Goal: Complete application form

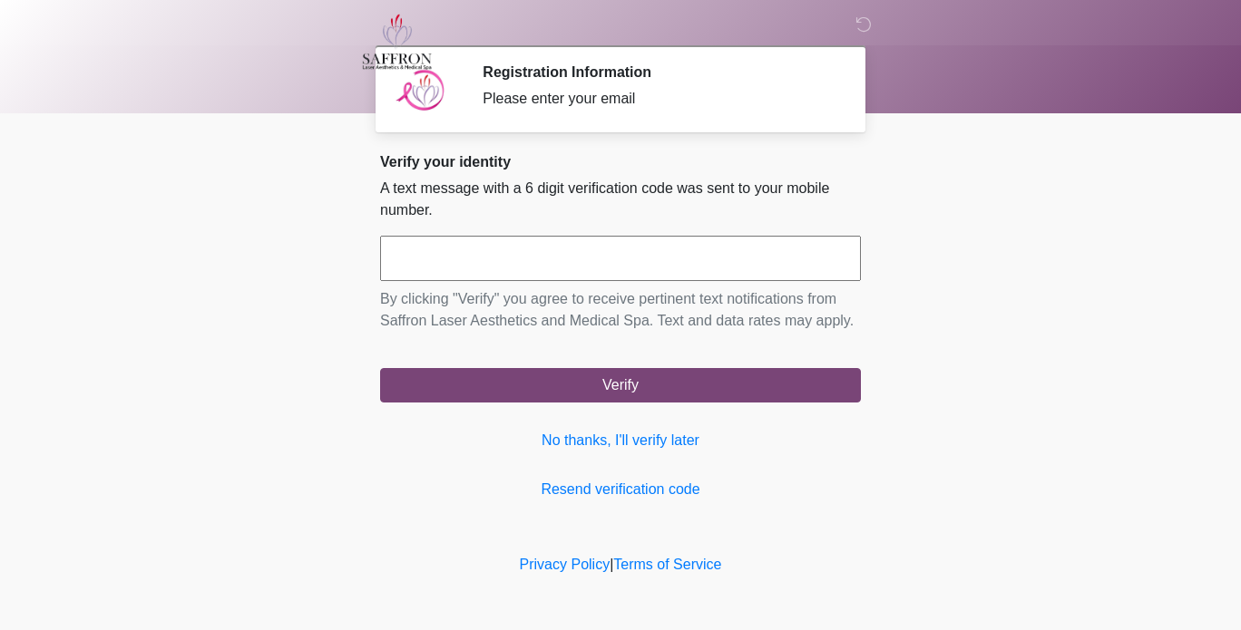
click at [631, 270] on input "text" at bounding box center [620, 258] width 481 height 45
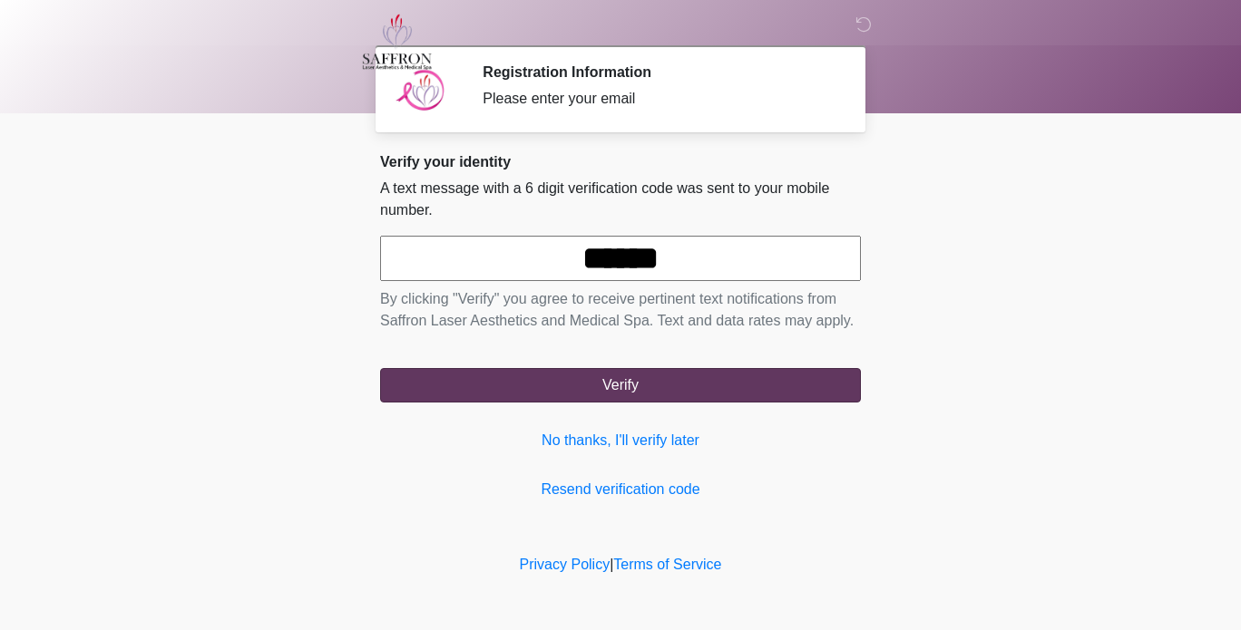
type input "******"
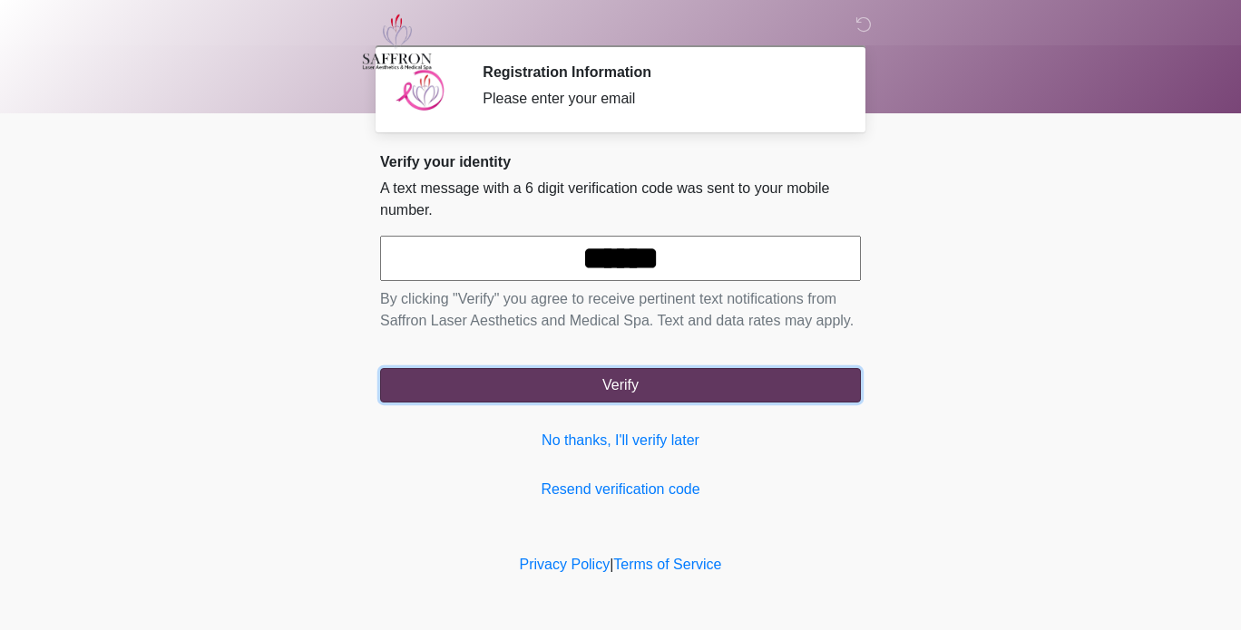
click at [811, 385] on button "Verify" at bounding box center [620, 385] width 481 height 34
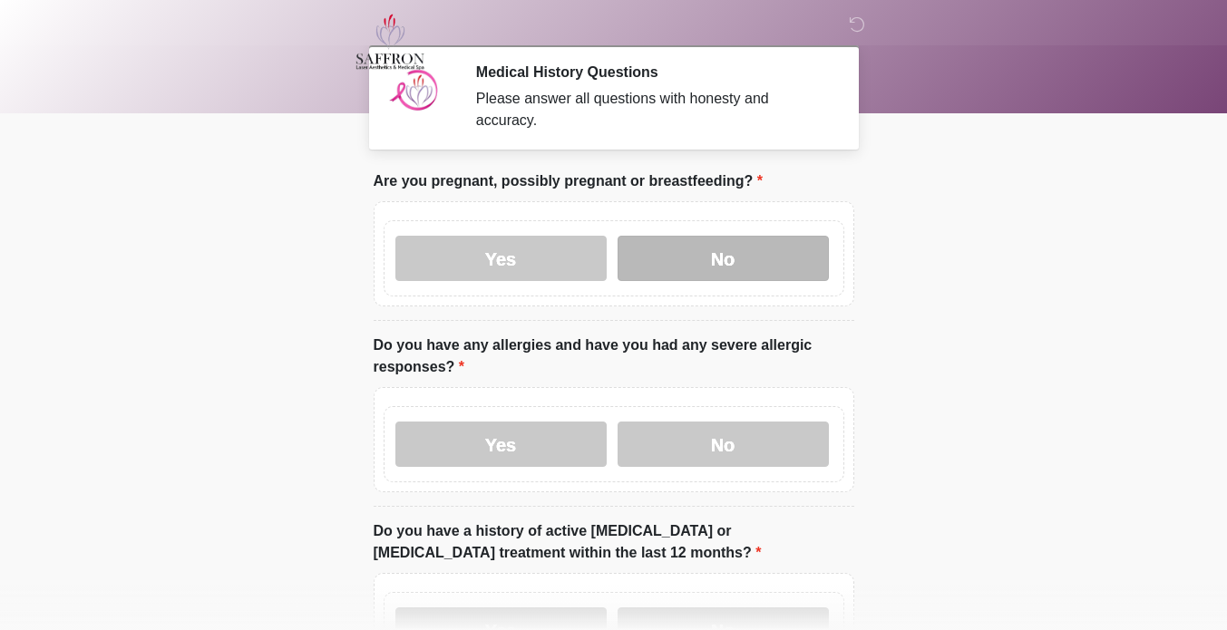
click at [744, 238] on label "No" at bounding box center [723, 258] width 211 height 45
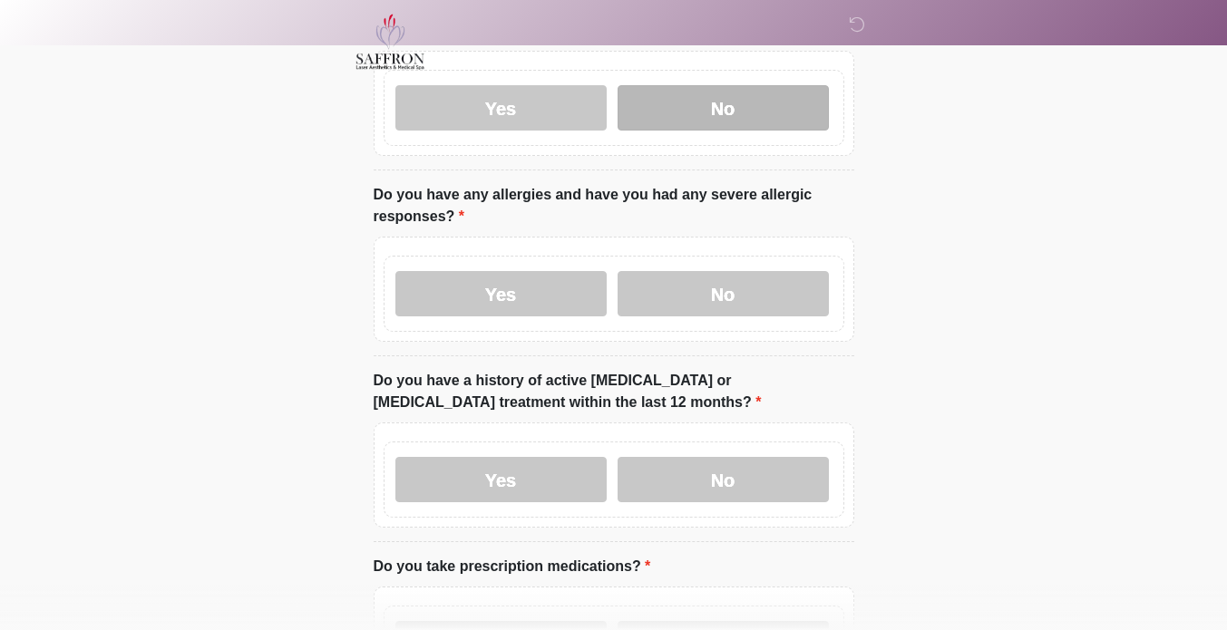
scroll to position [151, 0]
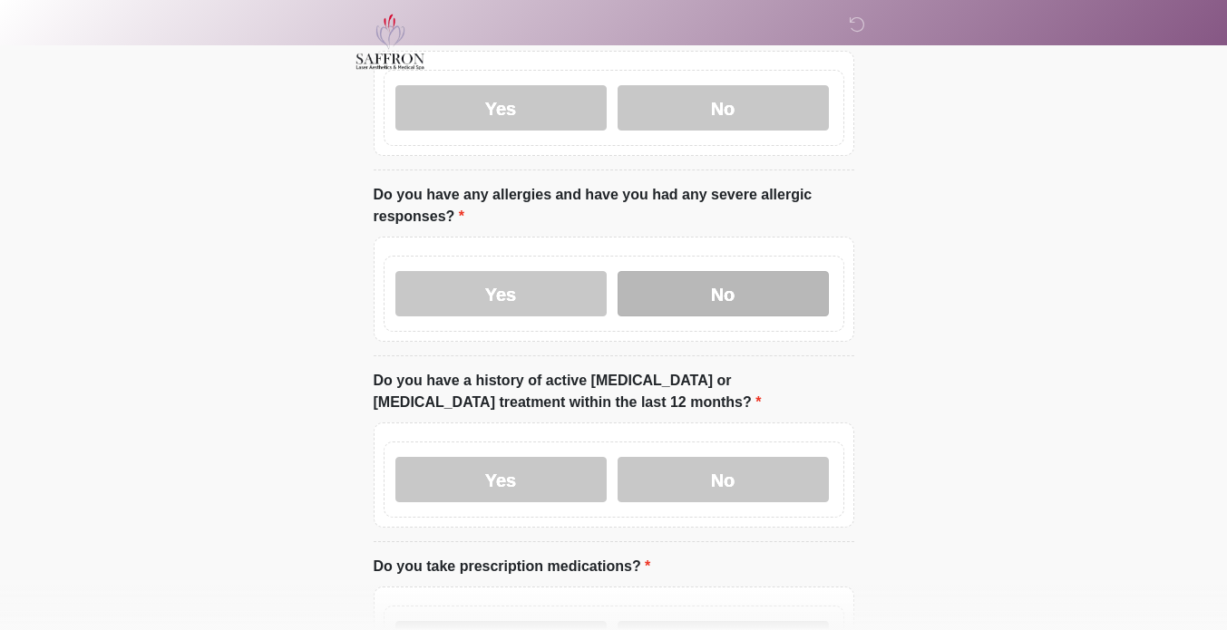
click at [779, 280] on label "No" at bounding box center [723, 293] width 211 height 45
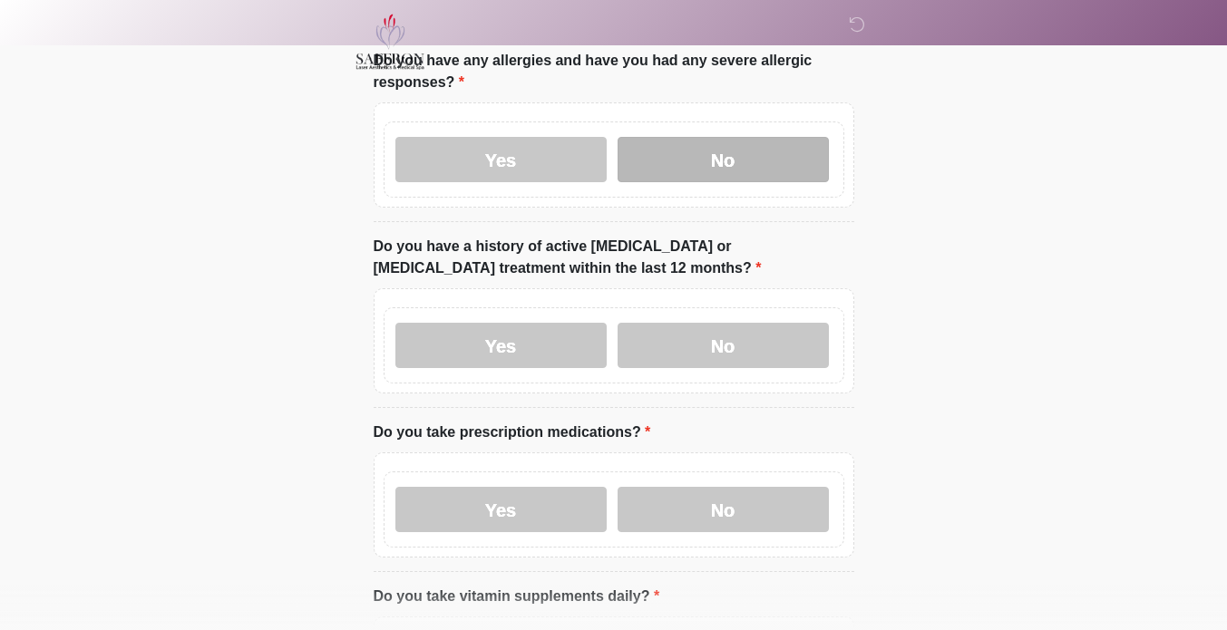
scroll to position [290, 0]
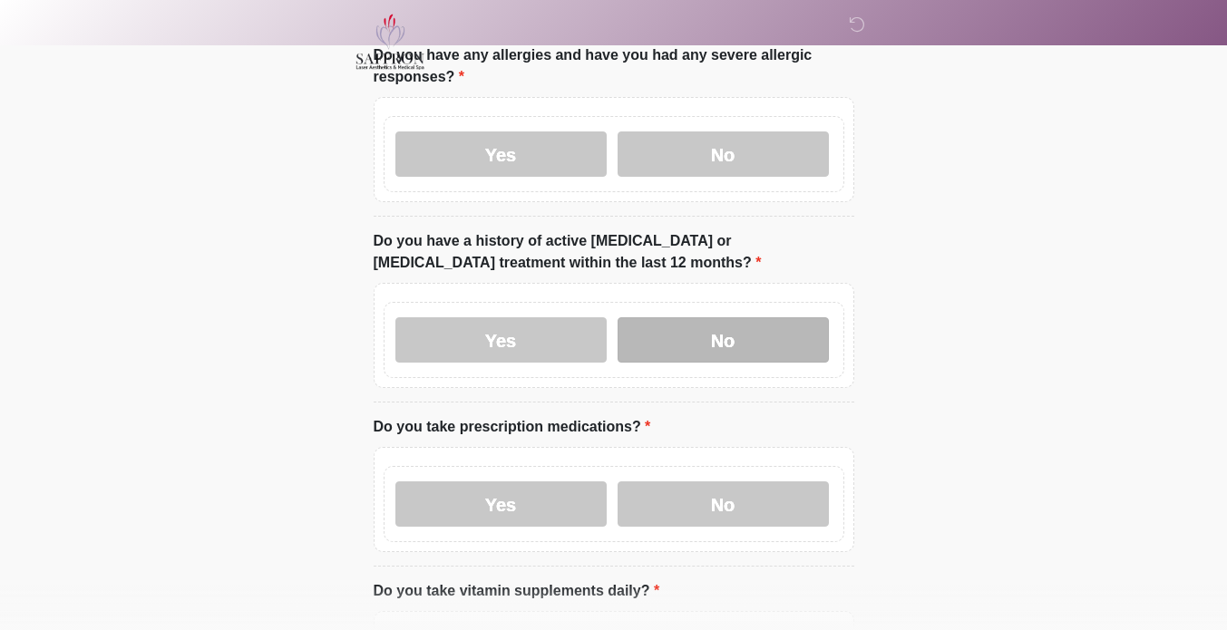
click at [814, 321] on label "No" at bounding box center [723, 339] width 211 height 45
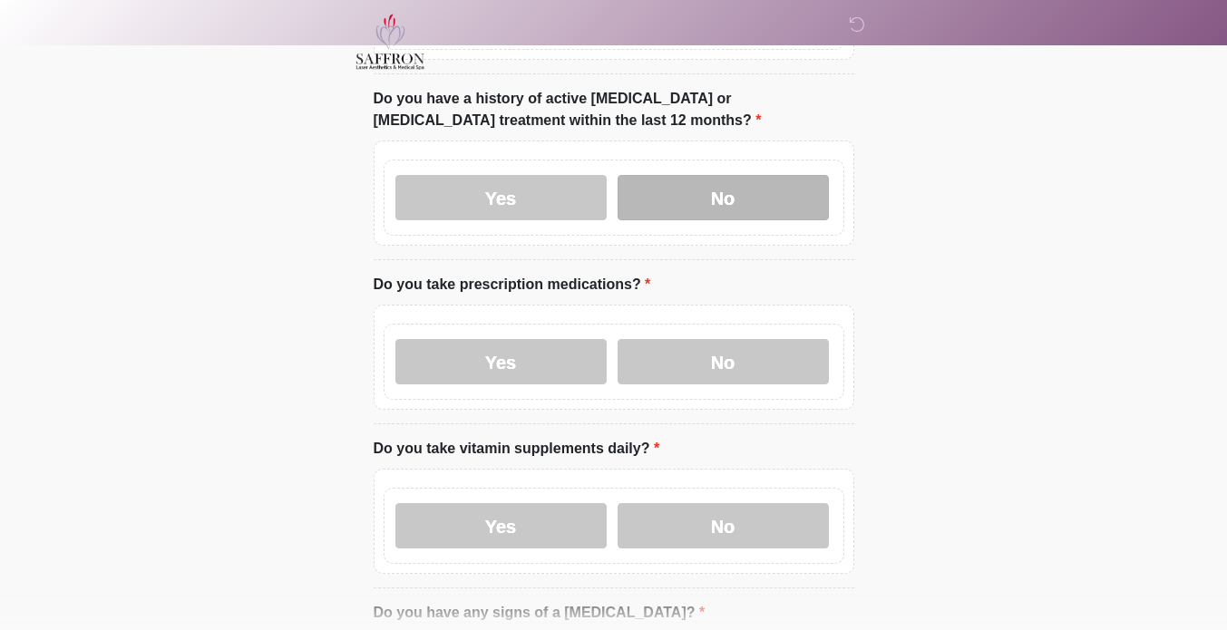
scroll to position [432, 0]
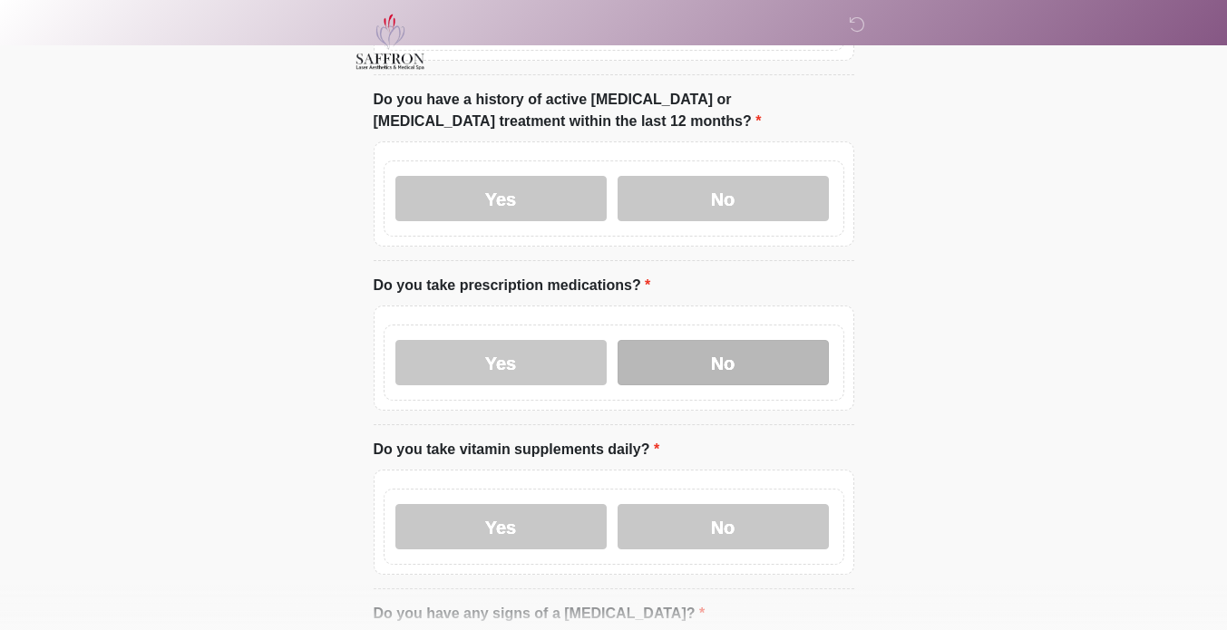
click at [788, 348] on label "No" at bounding box center [723, 362] width 211 height 45
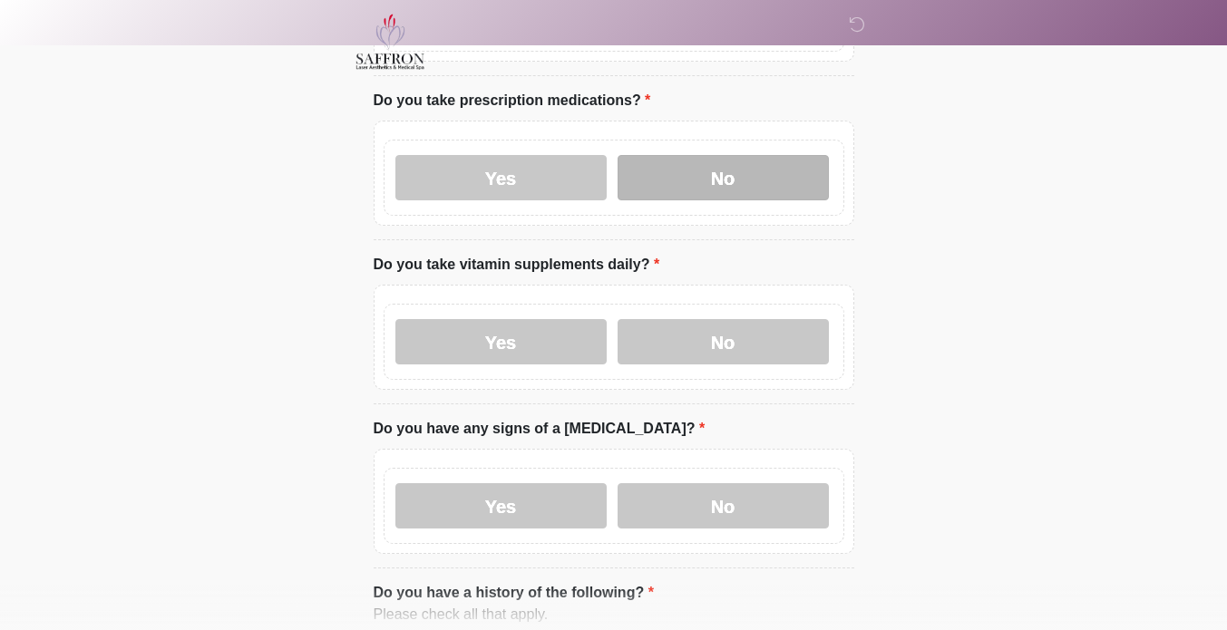
scroll to position [616, 0]
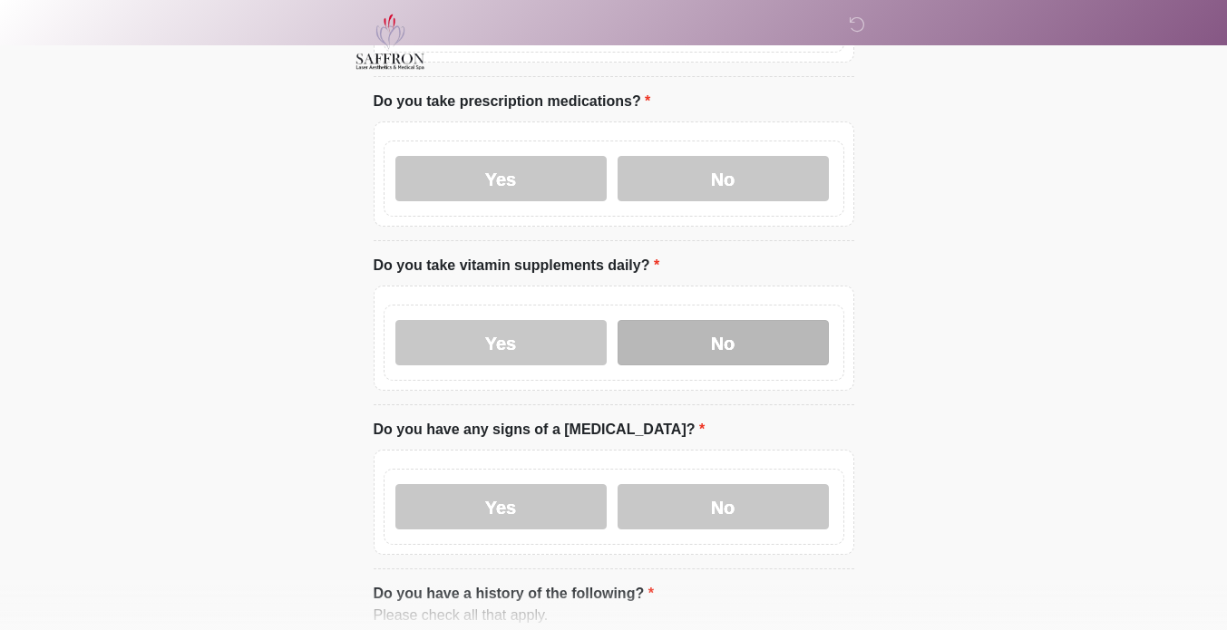
click at [778, 320] on label "No" at bounding box center [723, 342] width 211 height 45
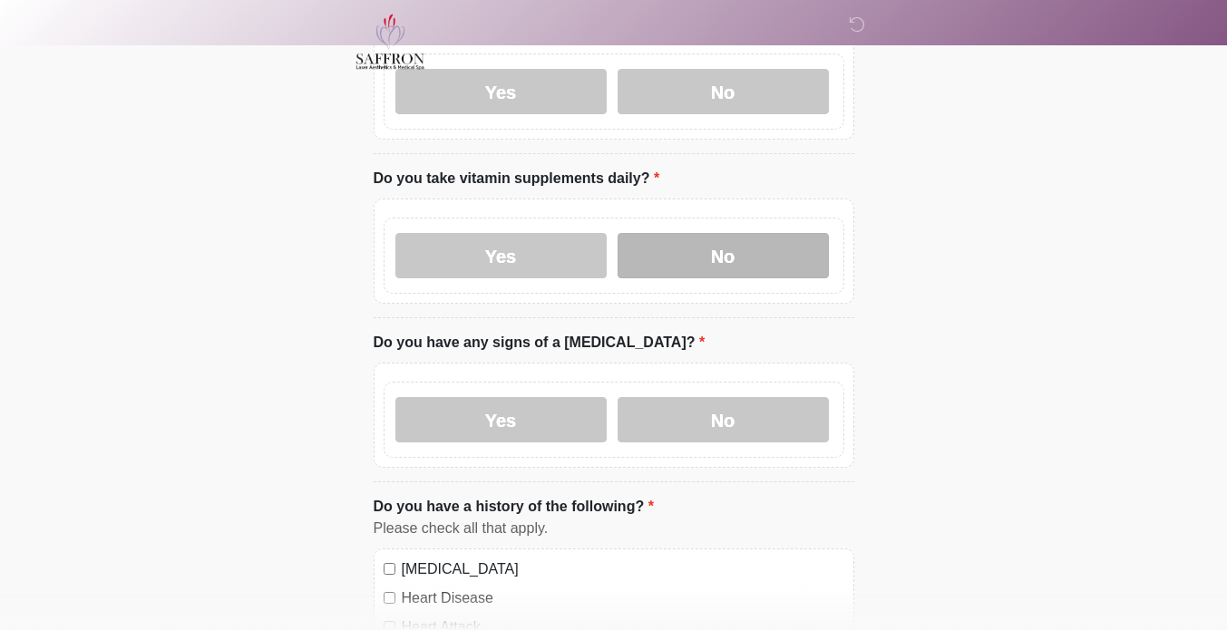
scroll to position [759, 0]
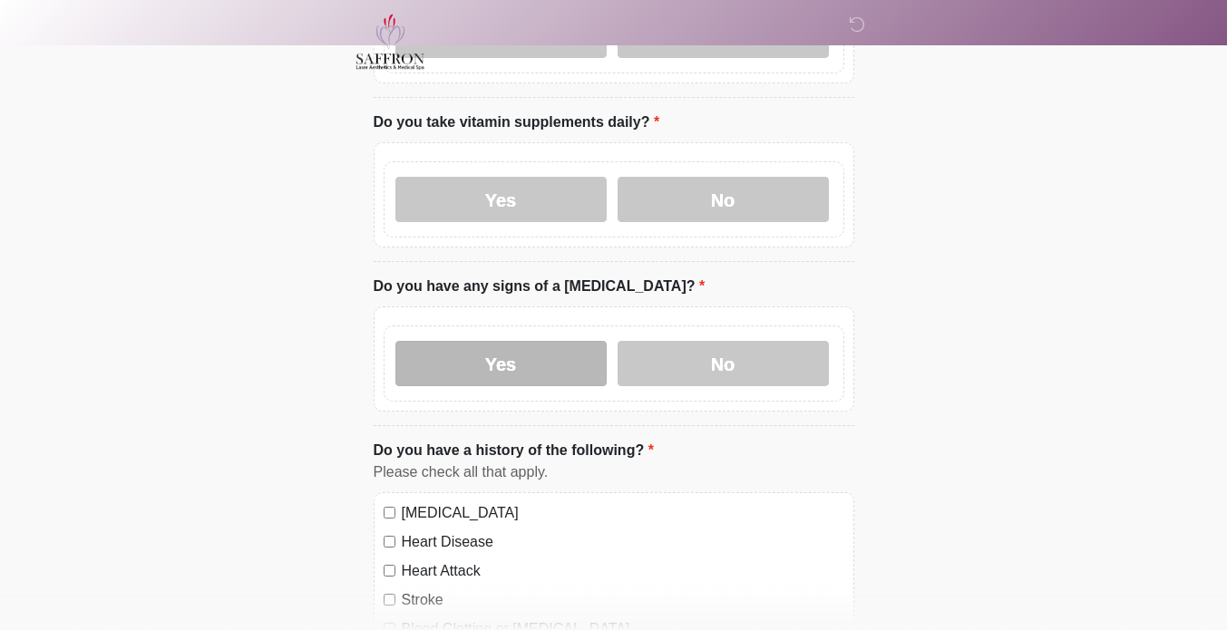
click at [547, 341] on label "Yes" at bounding box center [500, 363] width 211 height 45
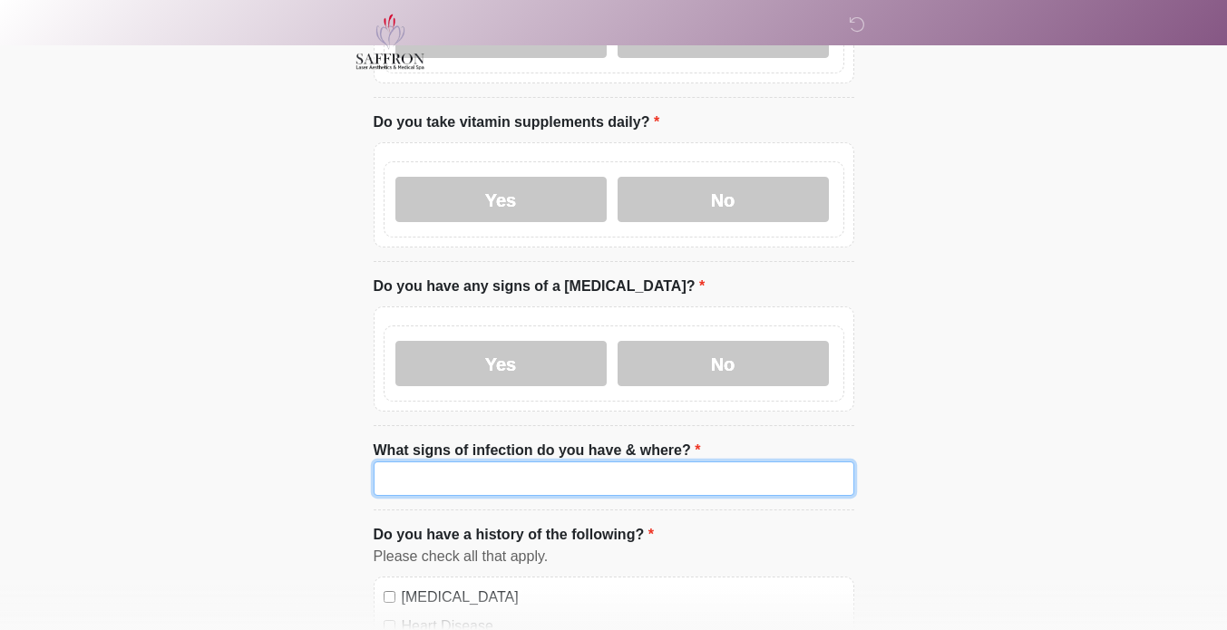
click at [550, 462] on input "What signs of infection do you have & where?" at bounding box center [614, 479] width 481 height 34
click at [746, 462] on input "*********" at bounding box center [614, 479] width 481 height 34
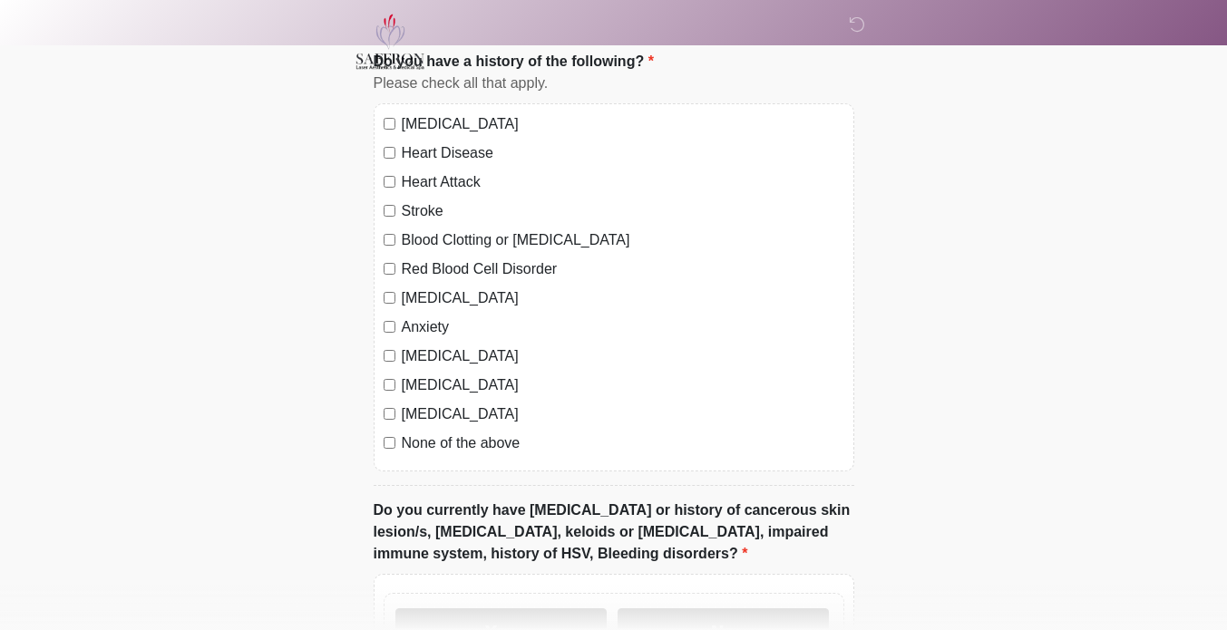
scroll to position [1234, 0]
type input "**********"
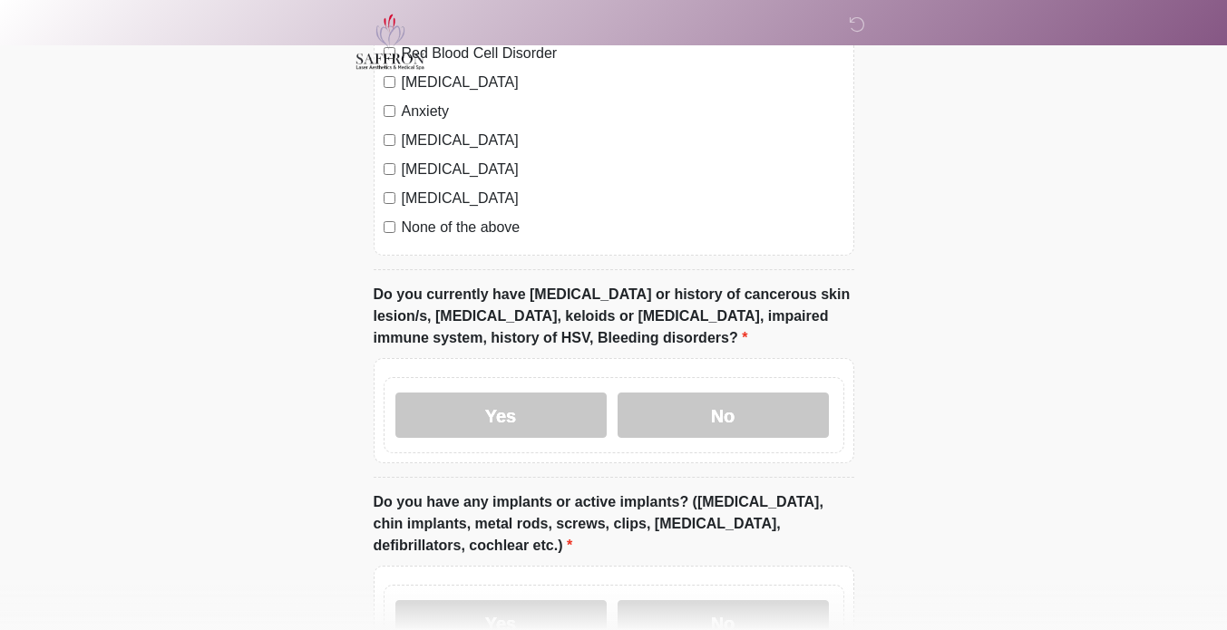
scroll to position [1497, 0]
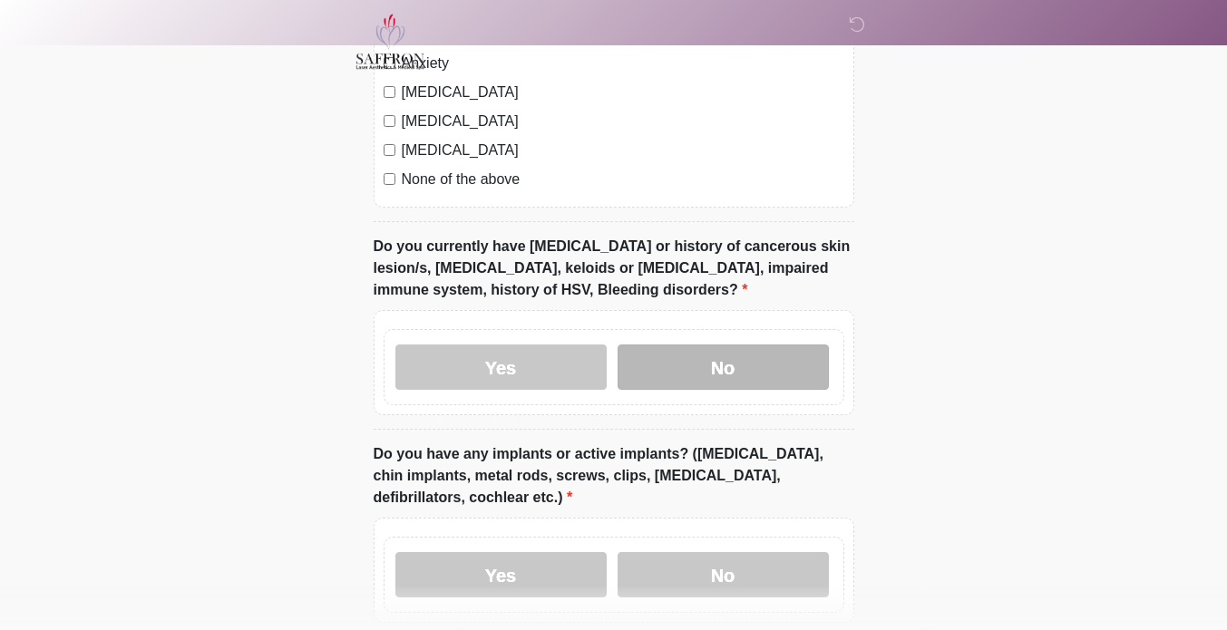
click at [782, 345] on label "No" at bounding box center [723, 367] width 211 height 45
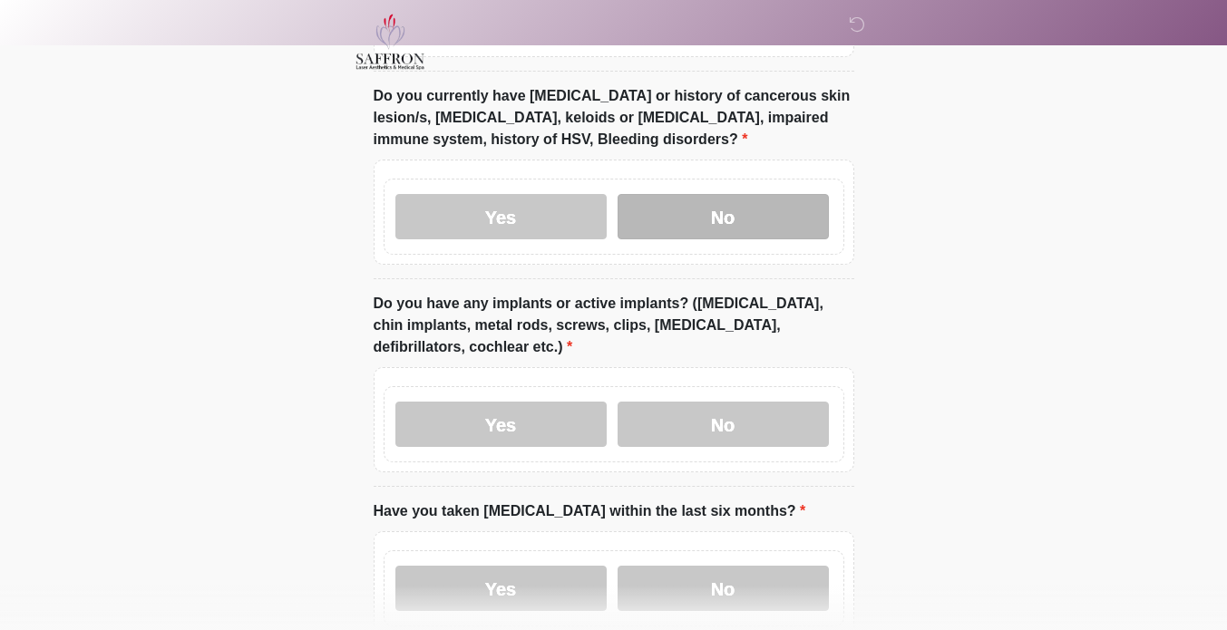
scroll to position [1645, 0]
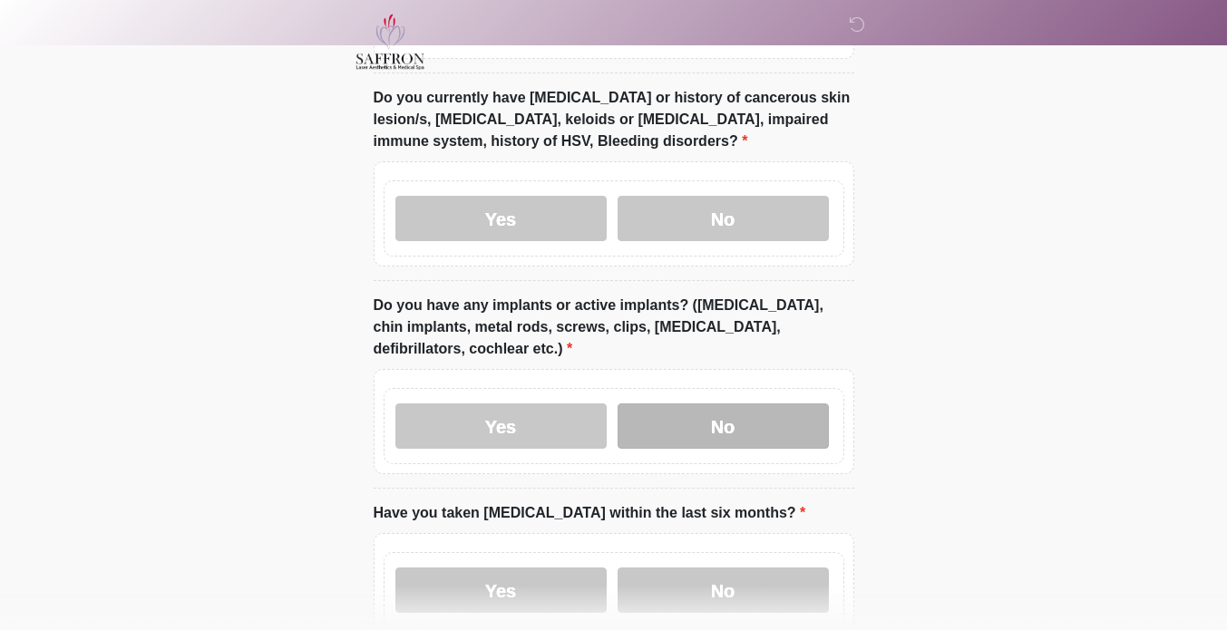
click at [785, 404] on label "No" at bounding box center [723, 426] width 211 height 45
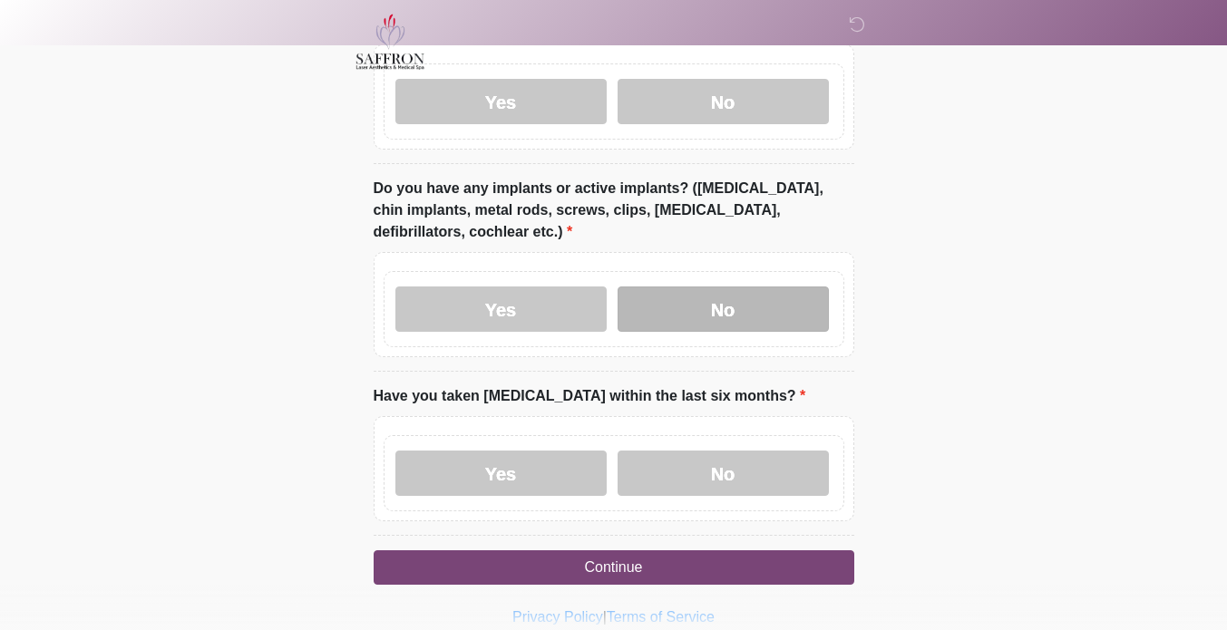
scroll to position [1759, 0]
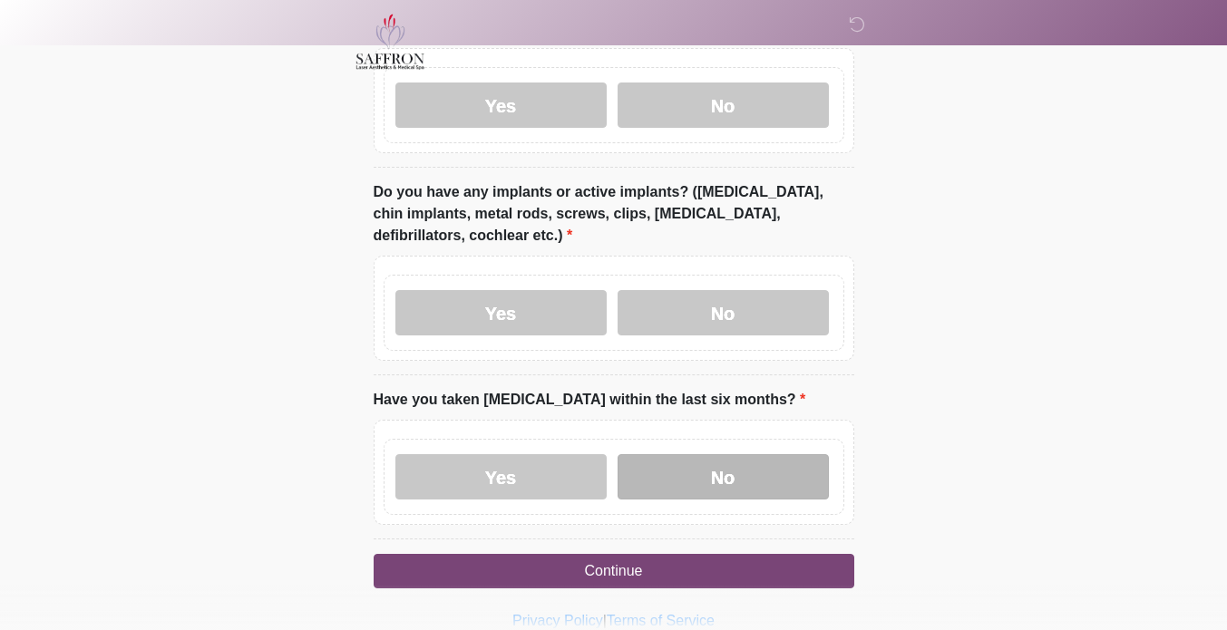
click at [790, 454] on label "No" at bounding box center [723, 476] width 211 height 45
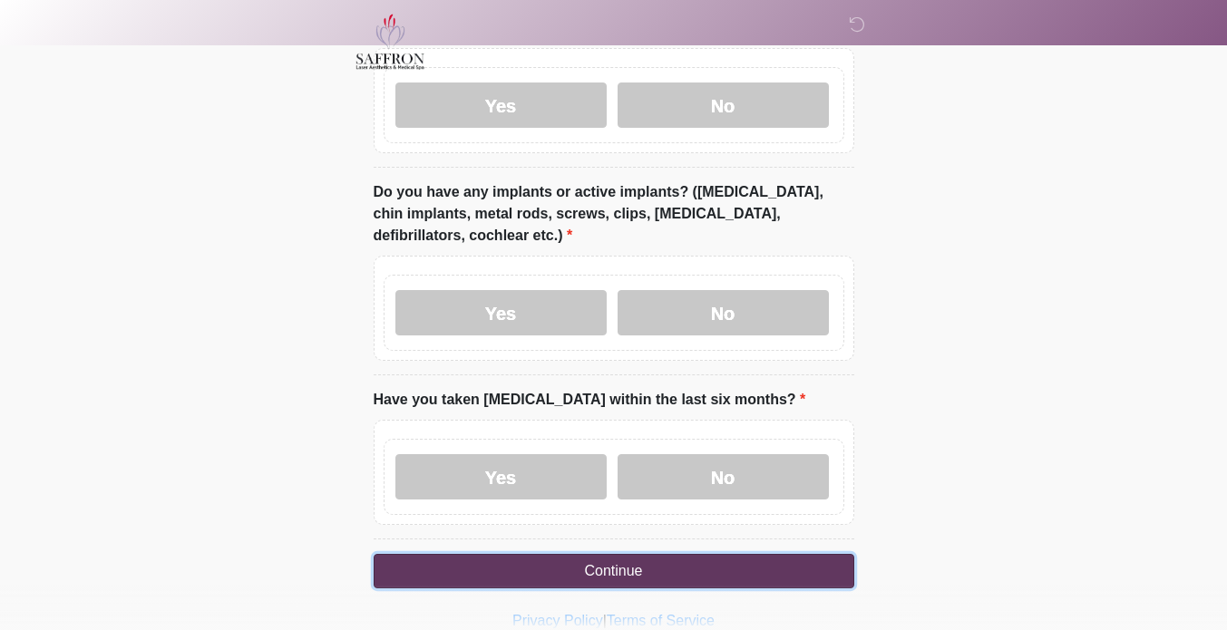
click at [771, 561] on button "Continue" at bounding box center [614, 571] width 481 height 34
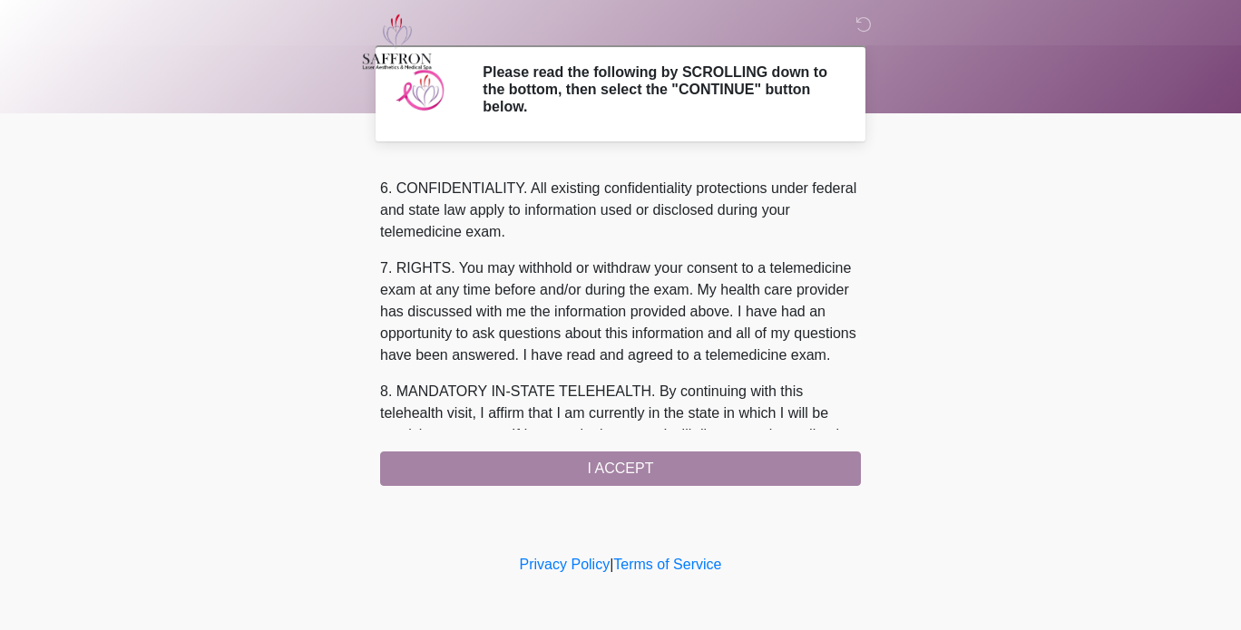
scroll to position [806, 0]
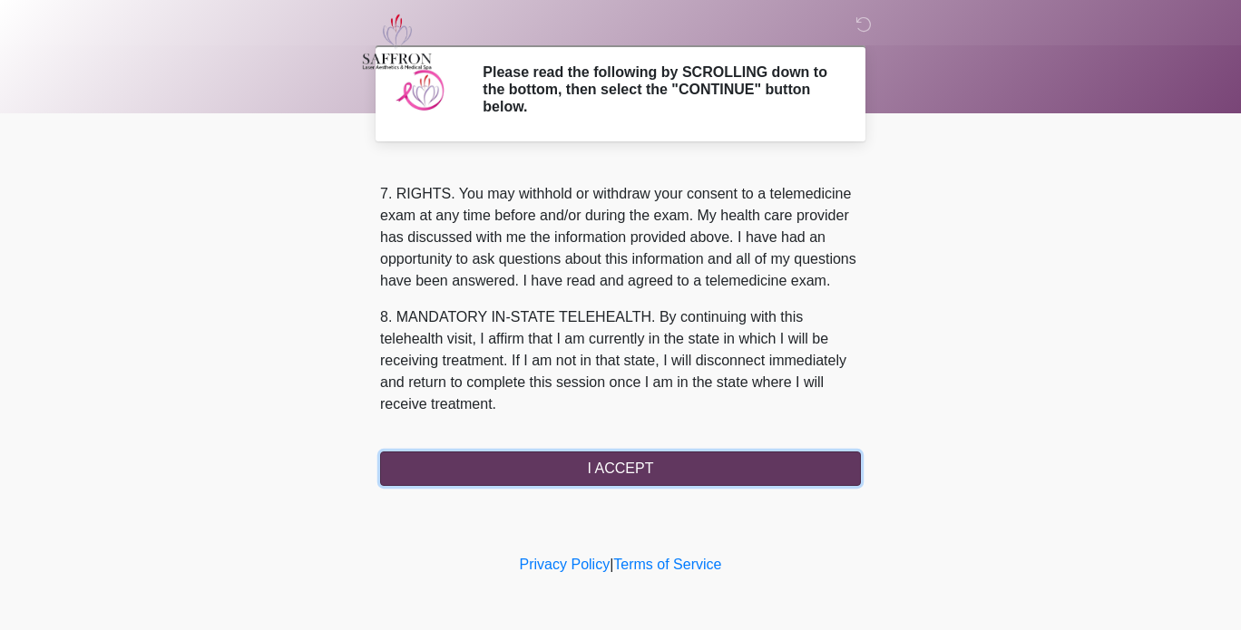
click at [743, 478] on button "I ACCEPT" at bounding box center [620, 469] width 481 height 34
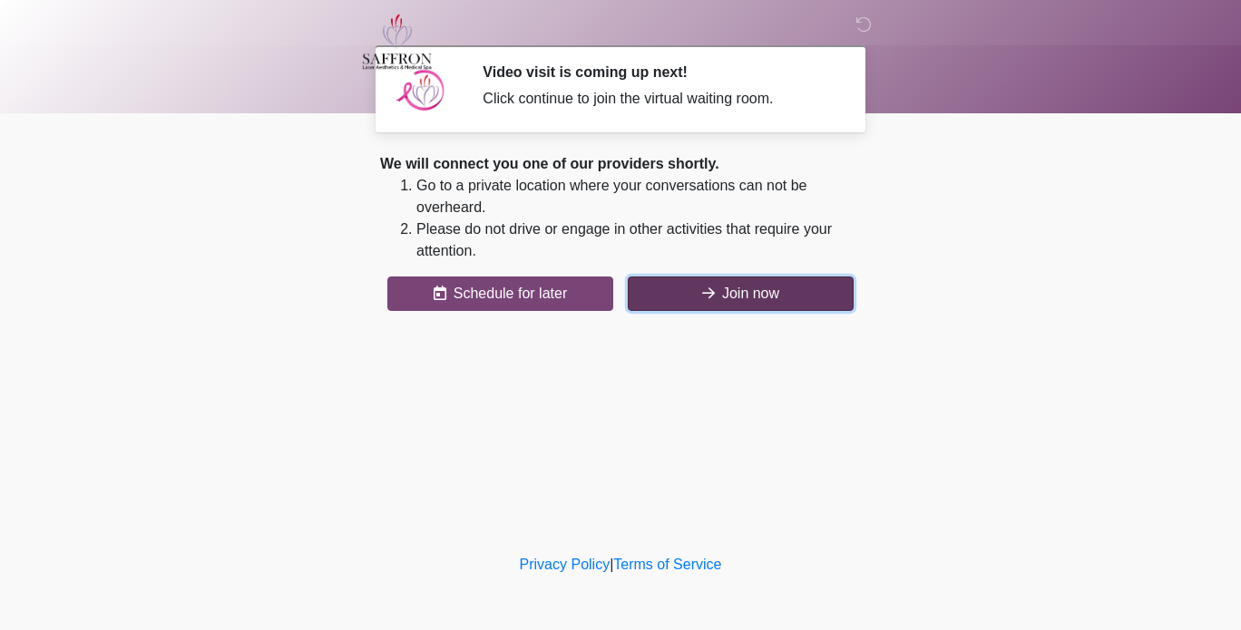
click at [809, 300] on button "Join now" at bounding box center [741, 294] width 226 height 34
